Goal: Navigation & Orientation: Find specific page/section

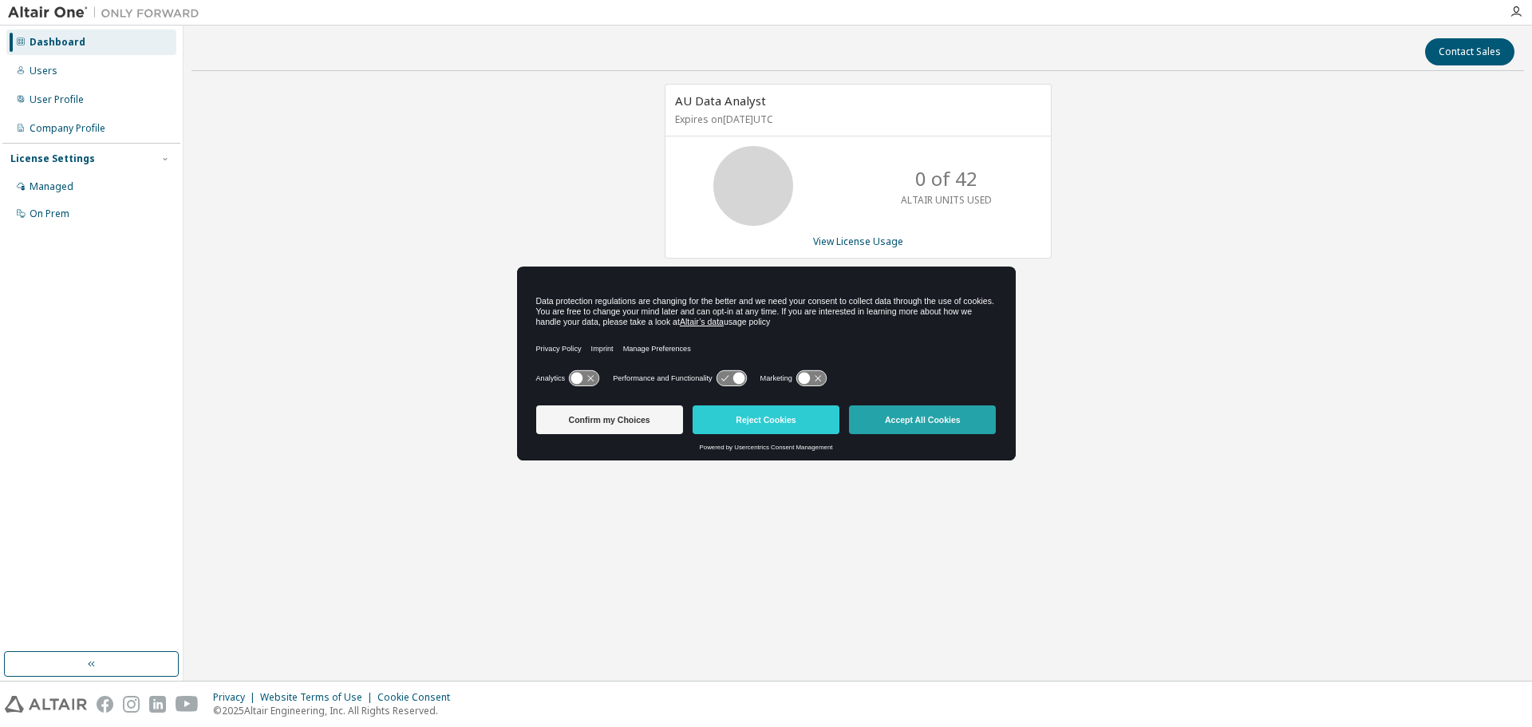
click at [908, 419] on button "Accept All Cookies" at bounding box center [922, 419] width 147 height 29
